Goal: Task Accomplishment & Management: Manage account settings

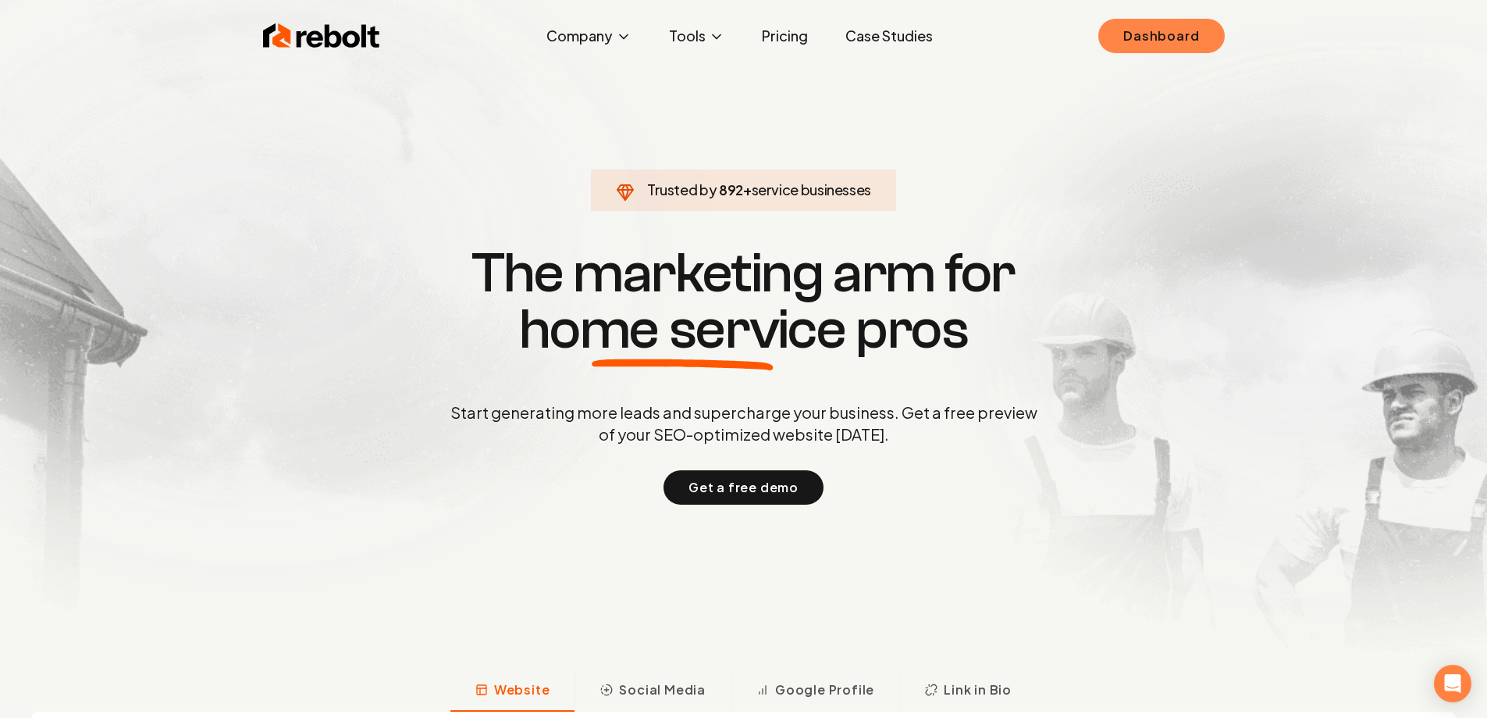
click at [1151, 41] on link "Dashboard" at bounding box center [1162, 36] width 126 height 34
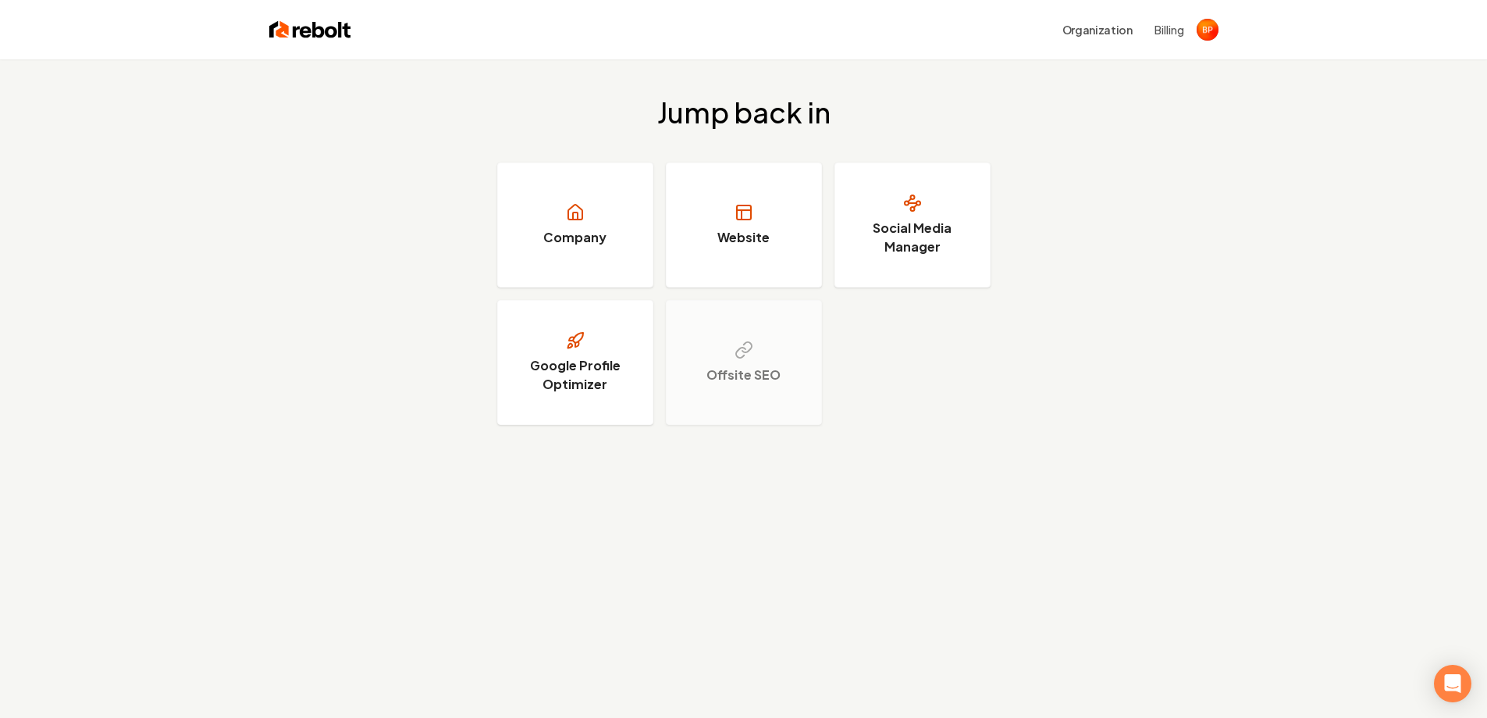
click at [967, 464] on div "Jump back in Company Website Social Media Manager Google Profile Optimizer Offs…" at bounding box center [743, 418] width 1487 height 718
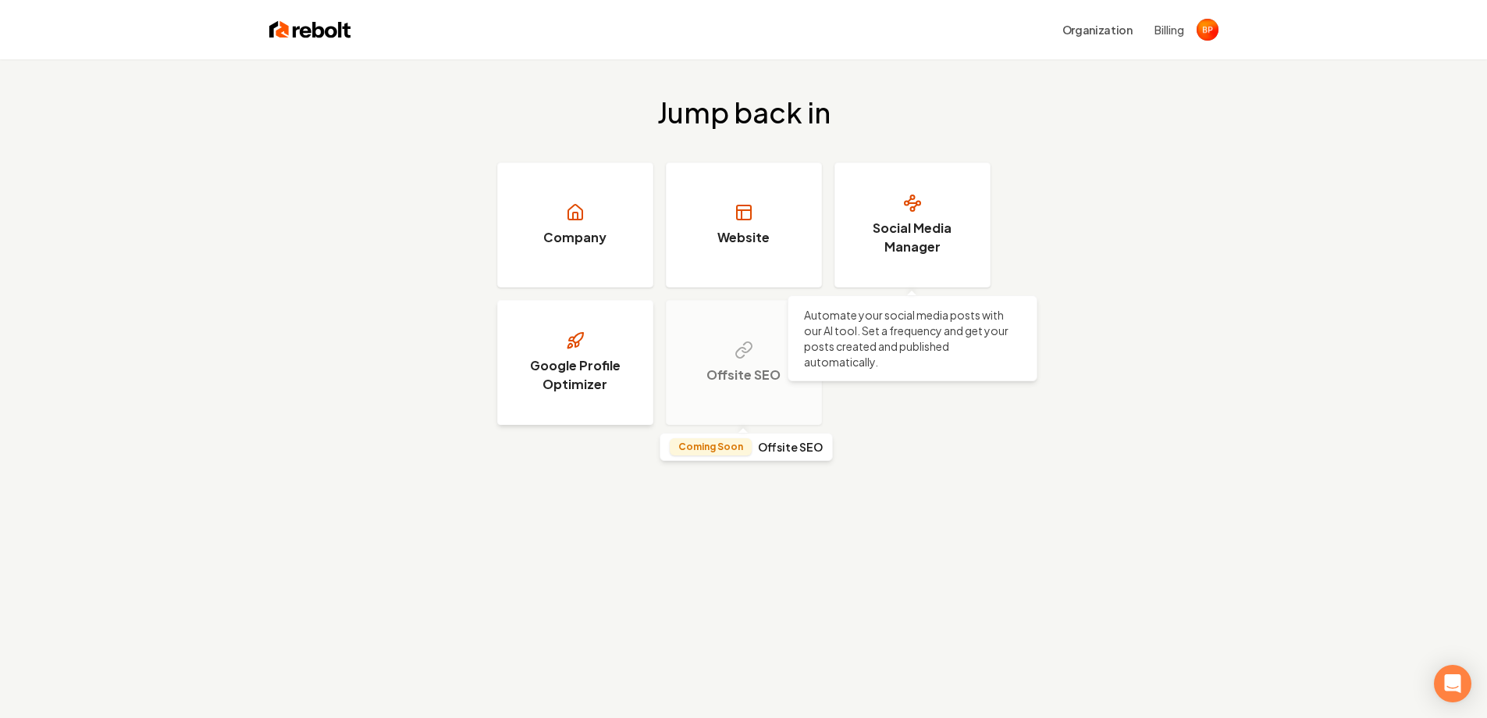
click at [615, 351] on link "Google Profile Optimizer" at bounding box center [575, 362] width 156 height 125
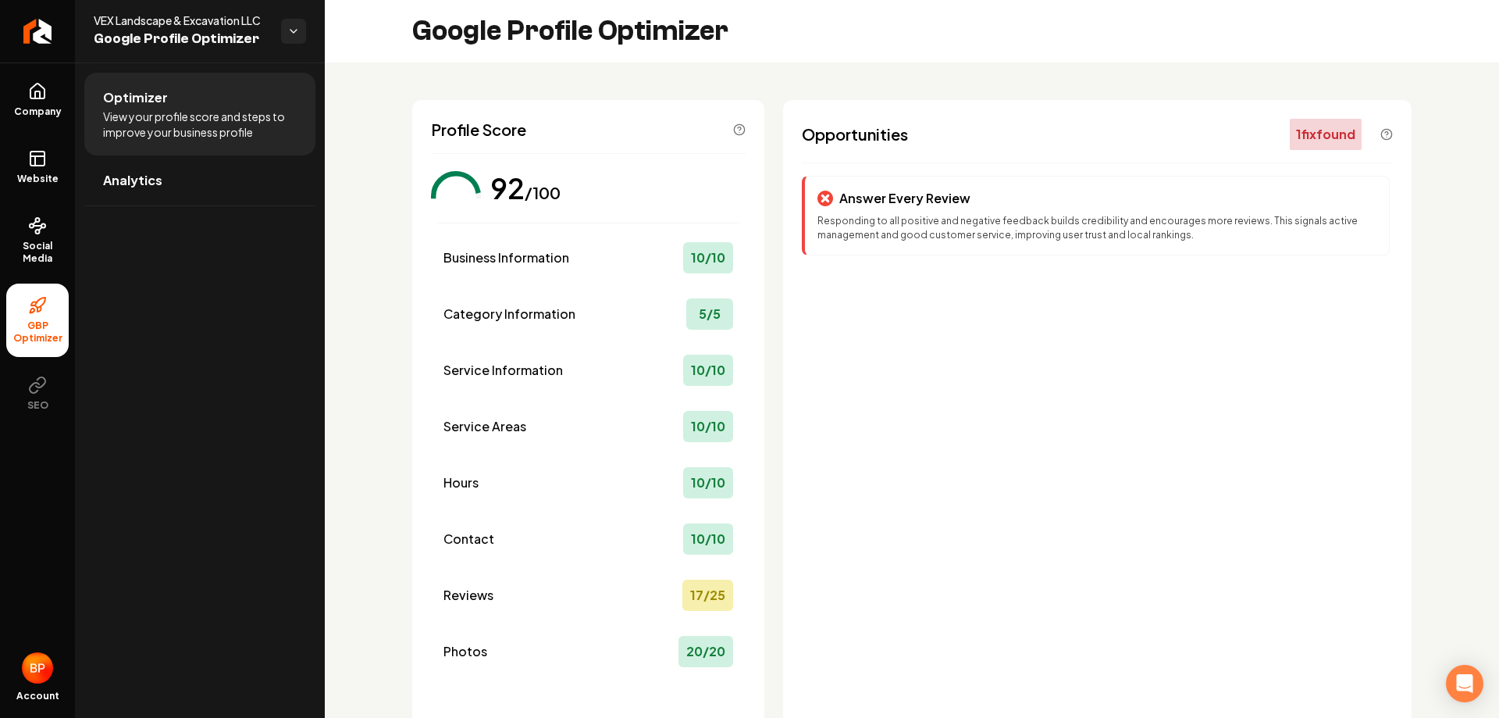
click at [1067, 262] on div "Answer Every Review Responding to all positive and negative feedback builds cre…" at bounding box center [1097, 488] width 591 height 625
click at [40, 163] on icon at bounding box center [37, 158] width 19 height 19
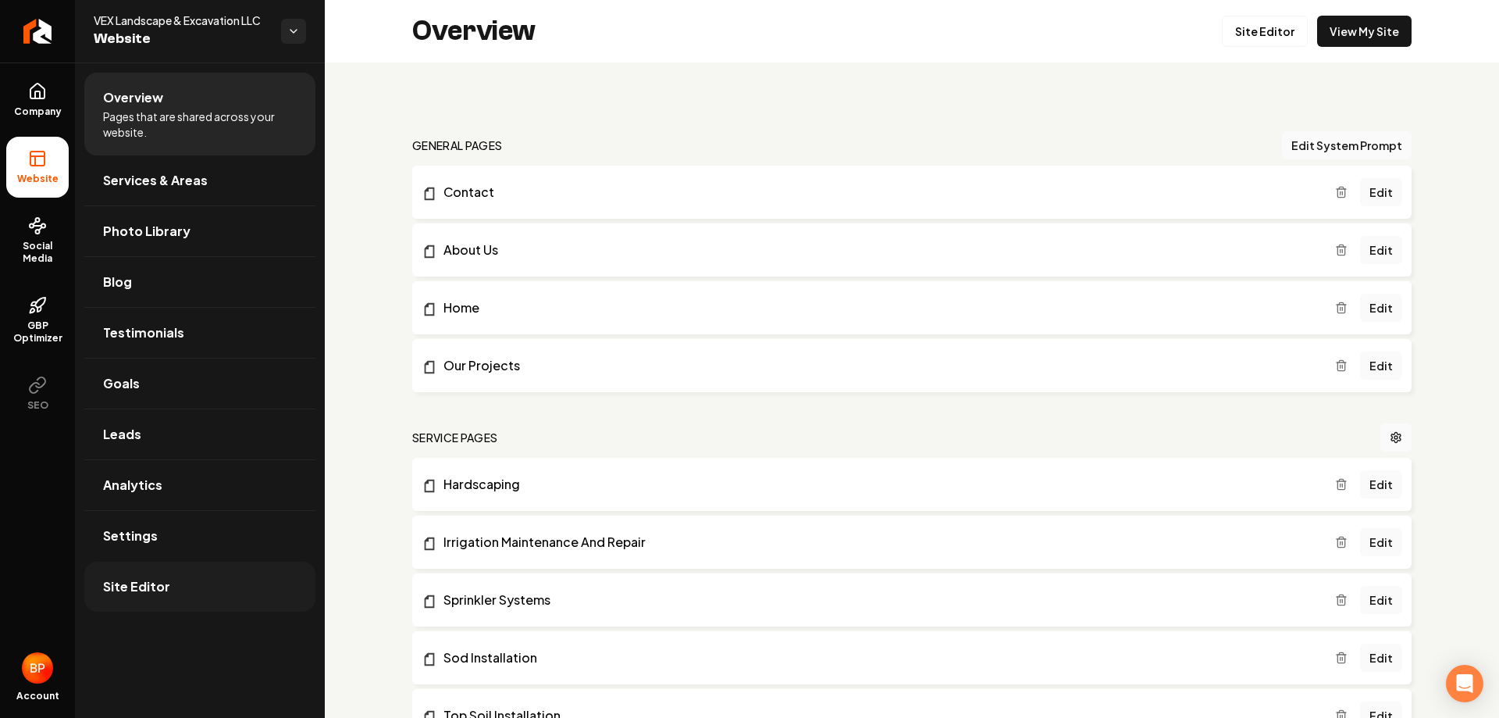
click at [206, 596] on link "Site Editor" at bounding box center [199, 586] width 231 height 50
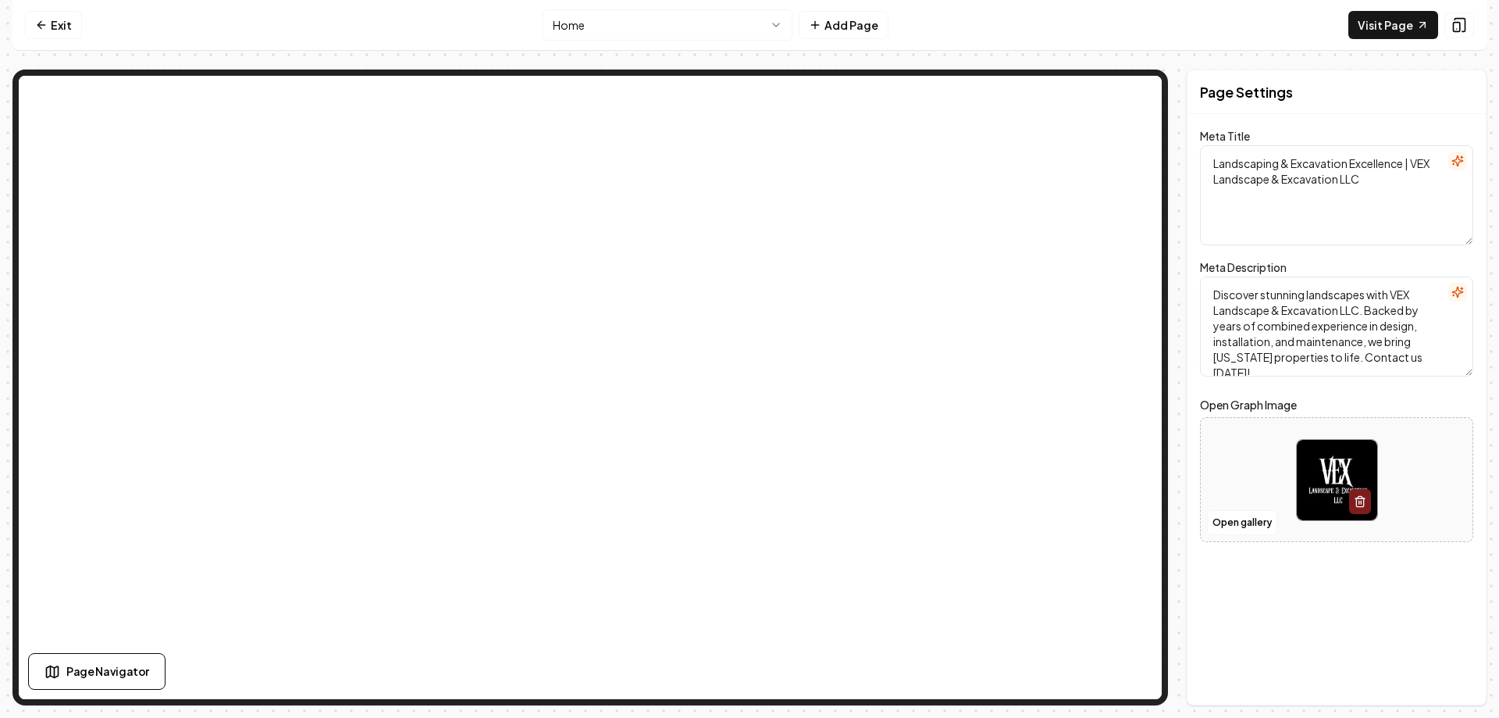
click at [1218, 276] on div "Meta Description Discover stunning landscapes with VEX Landscape & Excavation L…" at bounding box center [1336, 317] width 273 height 119
click at [1223, 266] on label "Meta Description" at bounding box center [1243, 267] width 87 height 14
click at [1223, 276] on textarea "Discover stunning landscapes with VEX Landscape & Excavation LLC. Backed by yea…" at bounding box center [1336, 326] width 273 height 100
drag, startPoint x: 1202, startPoint y: 265, endPoint x: 1255, endPoint y: 265, distance: 52.3
click at [1255, 265] on label "Meta Description" at bounding box center [1243, 267] width 87 height 14
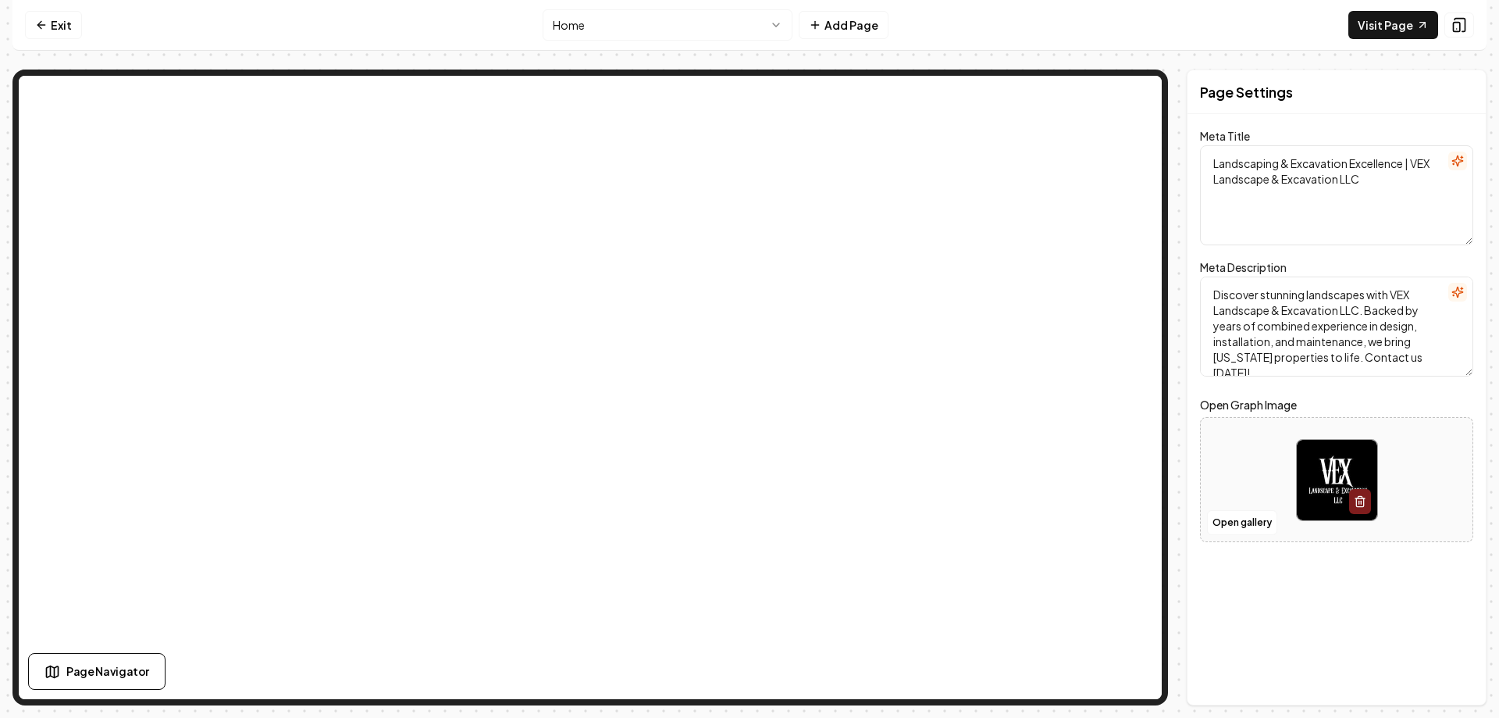
click at [1329, 263] on div "Meta Description Discover stunning landscapes with VEX Landscape & Excavation L…" at bounding box center [1336, 317] width 273 height 119
click at [1461, 293] on icon "button" at bounding box center [1457, 292] width 10 height 10
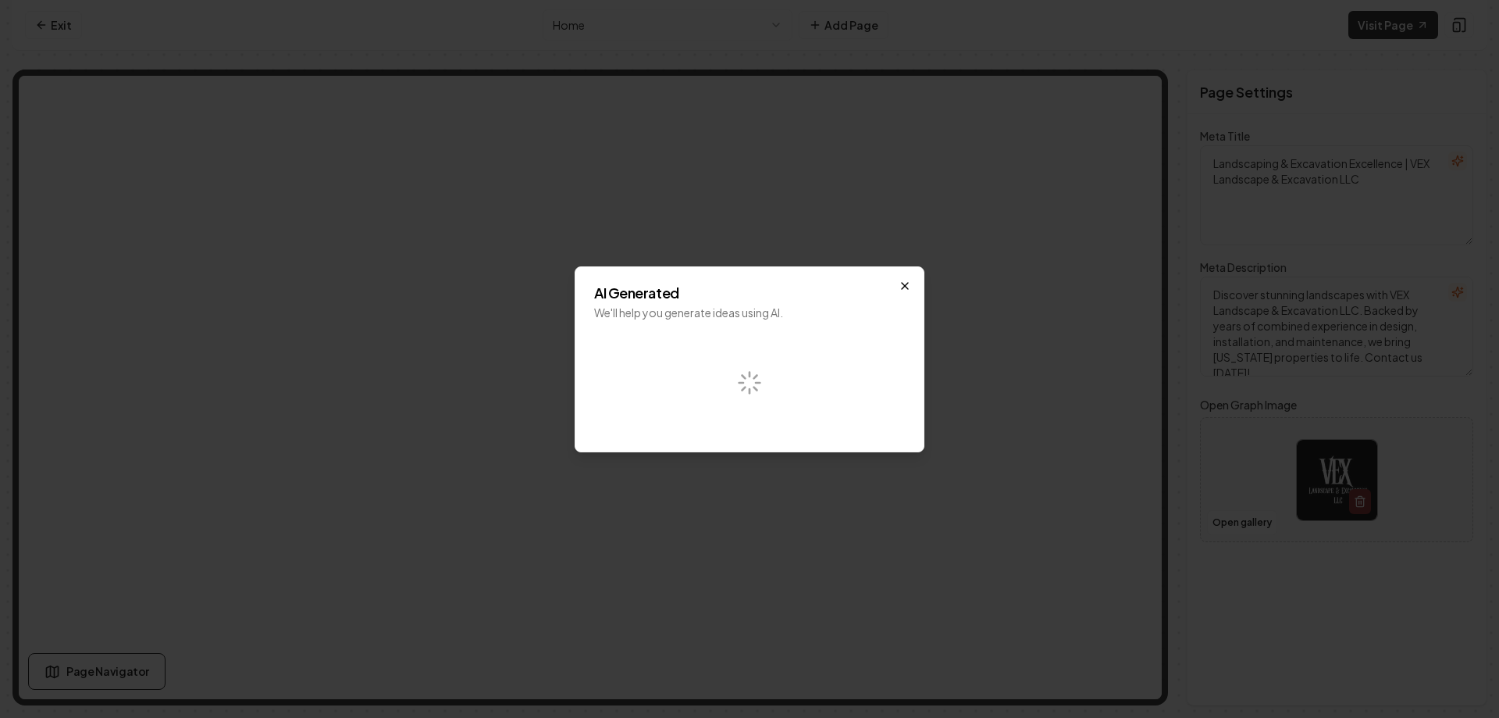
click at [909, 286] on icon "button" at bounding box center [905, 286] width 12 height 12
